Goal: Find specific page/section: Find specific page/section

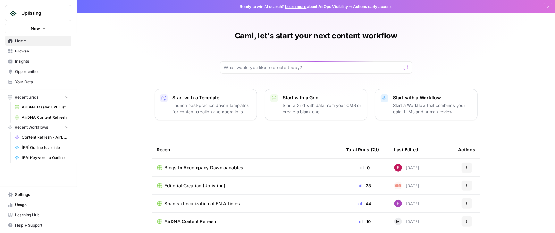
click at [29, 54] on link "Browse" at bounding box center [38, 51] width 66 height 10
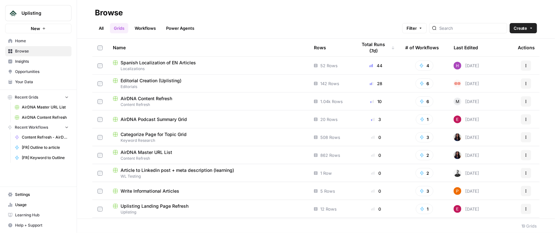
click at [136, 98] on span "AirDNA Content Refresh" at bounding box center [147, 99] width 52 height 6
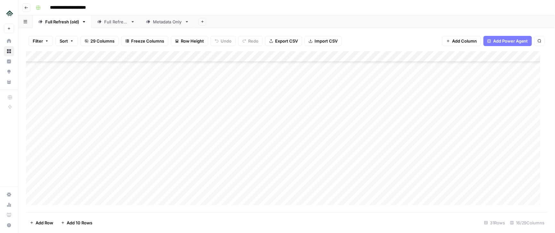
scroll to position [713, 0]
